Goal: Information Seeking & Learning: Learn about a topic

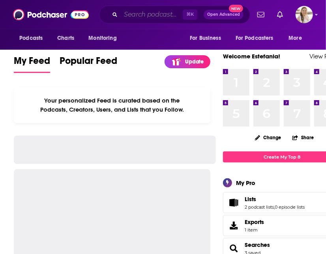
click at [129, 15] on input "Search podcasts, credits, & more..." at bounding box center [152, 14] width 62 height 13
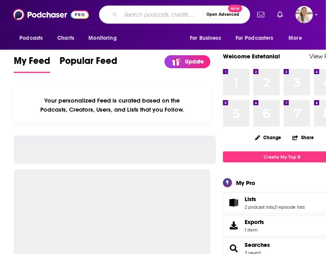
paste input "The Job Hunting Podcast"
type input "The Job Hunting Podcast"
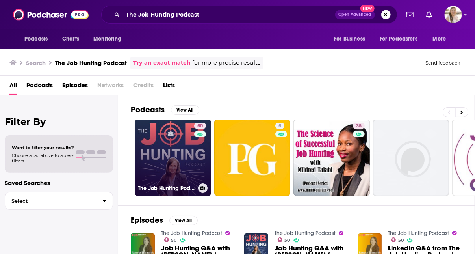
click at [175, 147] on link "50 The Job Hunting Podcast" at bounding box center [173, 157] width 76 height 76
